Goal: Task Accomplishment & Management: Use online tool/utility

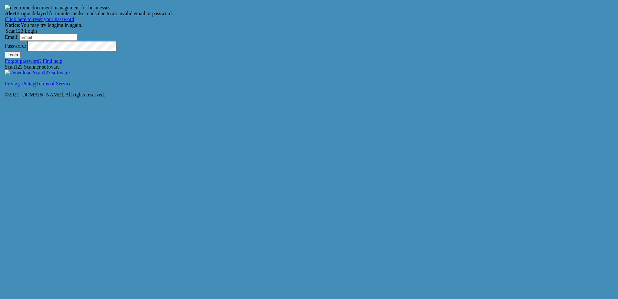
click at [77, 41] on input "Email:" at bounding box center [48, 37] width 57 height 7
type input "[EMAIL_ADDRESS][DOMAIN_NAME]"
click at [21, 58] on button "Login" at bounding box center [13, 54] width 16 height 7
click at [77, 41] on input "Email:" at bounding box center [48, 37] width 57 height 7
type input "[EMAIL_ADDRESS][DOMAIN_NAME]"
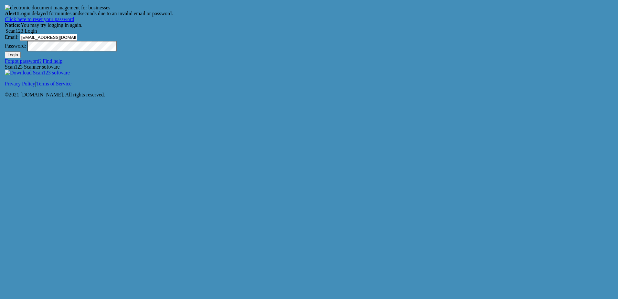
click at [21, 58] on button "Login" at bounding box center [13, 54] width 16 height 7
